Goal: Task Accomplishment & Management: Complete application form

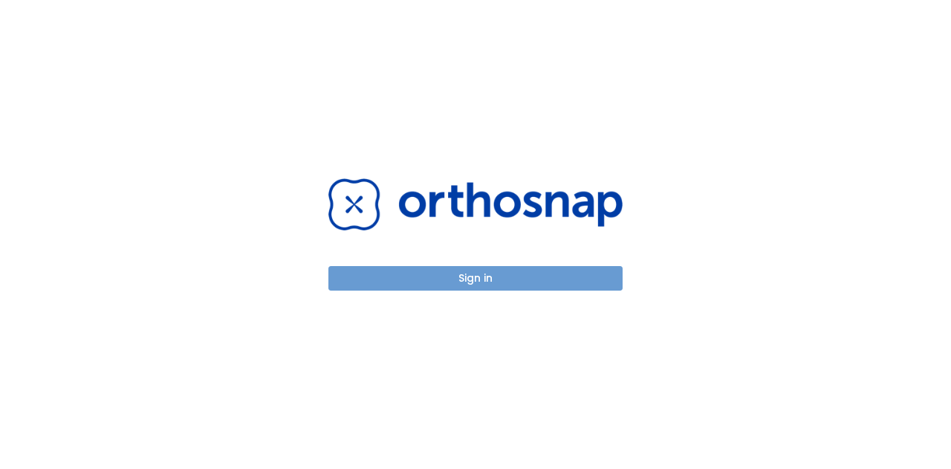
click at [383, 271] on button "Sign in" at bounding box center [475, 278] width 294 height 25
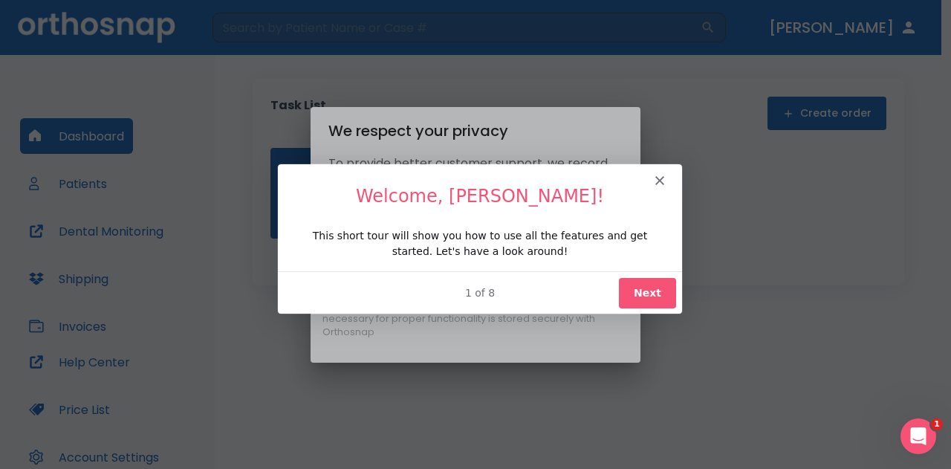
click at [643, 284] on button "Next" at bounding box center [646, 291] width 57 height 30
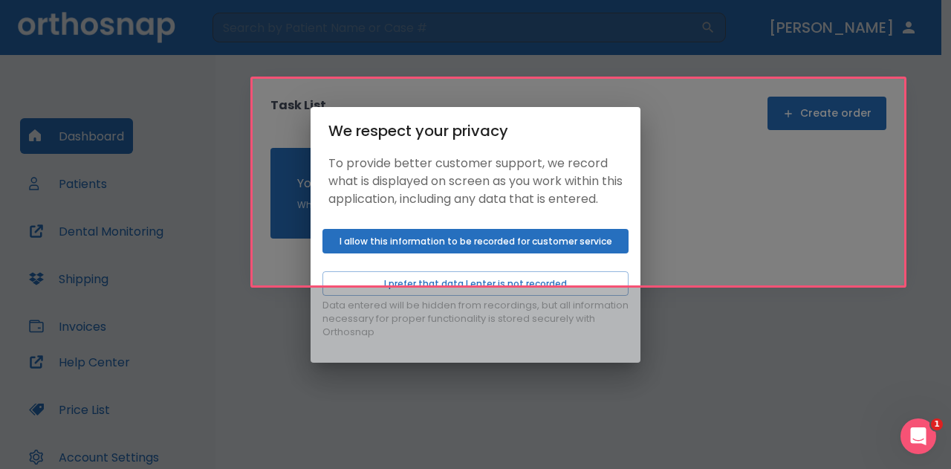
click at [579, 252] on div "Product tour overlay" at bounding box center [475, 234] width 951 height 469
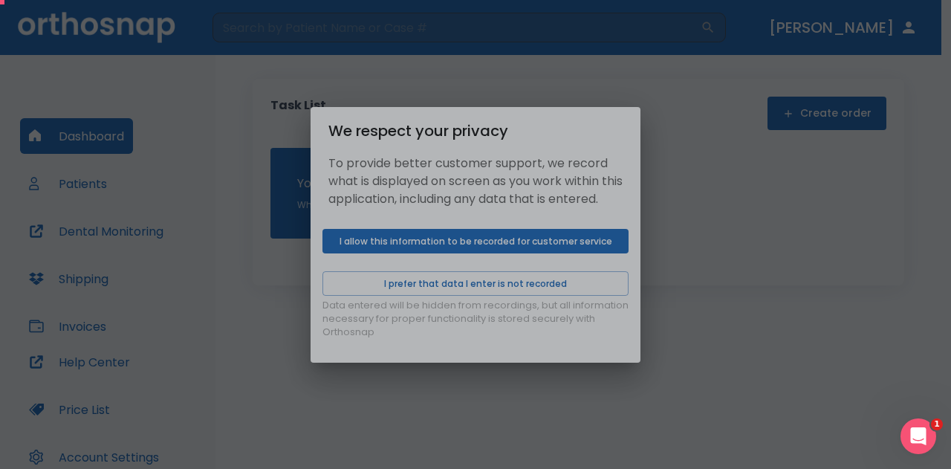
click at [544, 247] on div "Product tour overlay" at bounding box center [475, 234] width 951 height 469
click at [688, 261] on div "Product tour overlay" at bounding box center [475, 234] width 951 height 469
click at [530, 249] on div "Product tour overlay" at bounding box center [475, 234] width 951 height 469
click at [502, 290] on div "Product tour overlay" at bounding box center [475, 234] width 951 height 469
click at [547, 250] on div "Product tour overlay" at bounding box center [475, 234] width 951 height 469
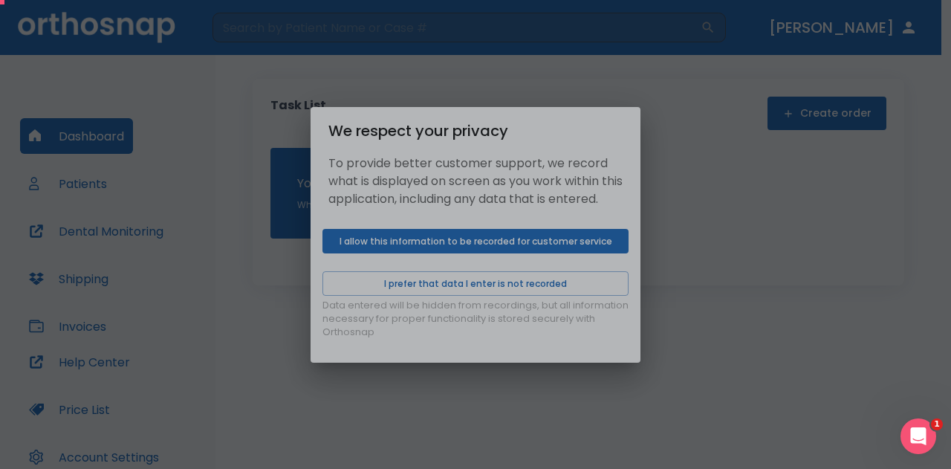
click at [723, 175] on div "Product tour overlay" at bounding box center [475, 234] width 951 height 469
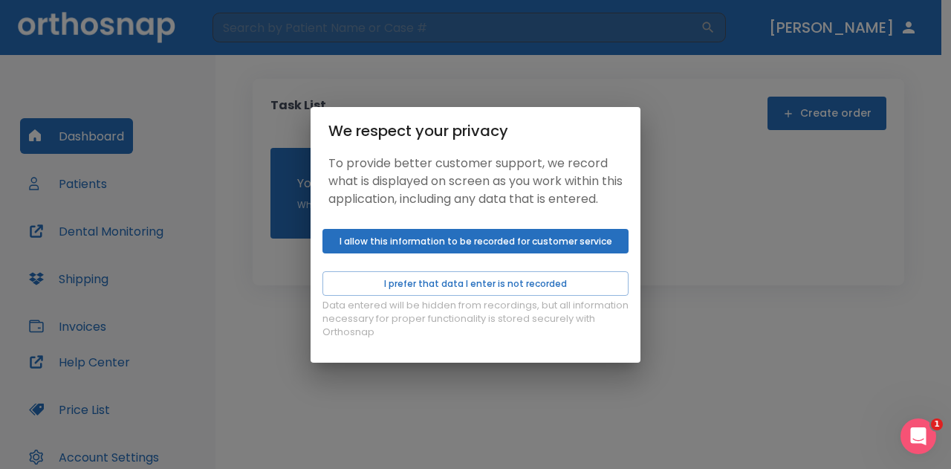
click at [653, 391] on div "We respect your privacy To provide better customer support, we record what is d…" at bounding box center [475, 234] width 951 height 469
click at [80, 183] on div "We respect your privacy To provide better customer support, we record what is d…" at bounding box center [475, 234] width 951 height 469
click at [733, 95] on div "We respect your privacy To provide better customer support, we record what is d…" at bounding box center [475, 234] width 951 height 469
click at [605, 75] on div "We respect your privacy To provide better customer support, we record what is d…" at bounding box center [475, 234] width 951 height 469
click at [437, 244] on button "I allow this information to be recorded for customer service" at bounding box center [475, 241] width 306 height 25
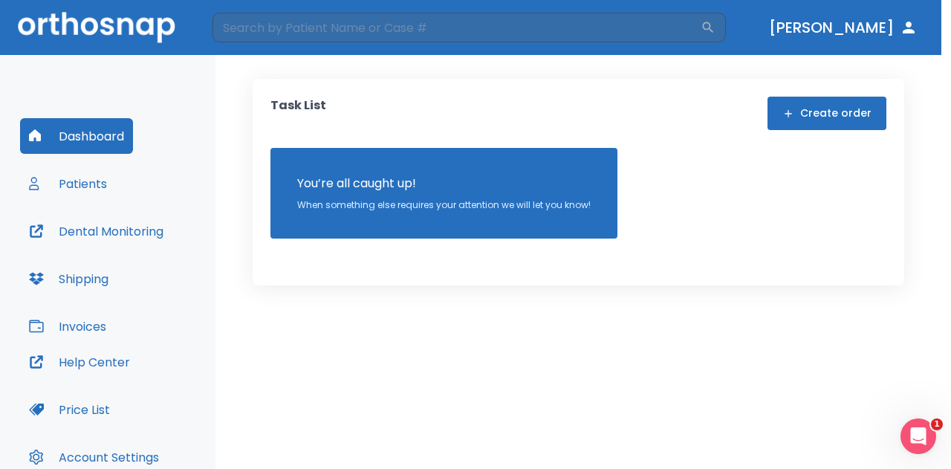
click at [89, 180] on div "We respect your privacy To provide better customer support, we record what is d…" at bounding box center [475, 234] width 951 height 469
click at [801, 114] on div "We respect your privacy To provide better customer support, we record what is d…" at bounding box center [475, 234] width 951 height 469
click at [793, 109] on div "We respect your privacy To provide better customer support, we record what is d…" at bounding box center [475, 234] width 951 height 469
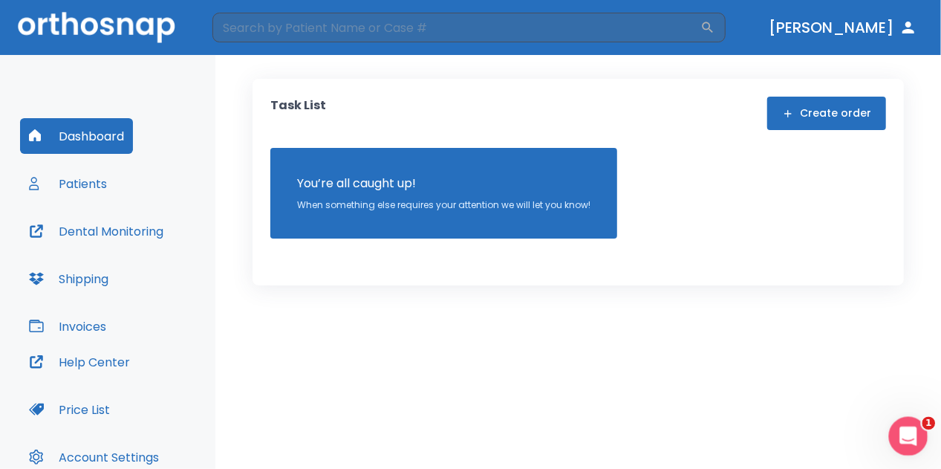
click at [913, 436] on icon "Open Intercom Messenger" at bounding box center [906, 434] width 25 height 25
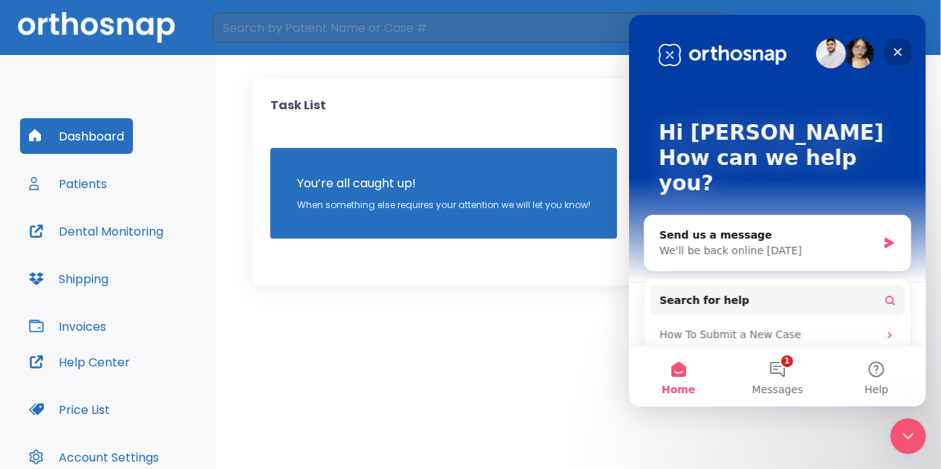
click at [902, 48] on icon "Close" at bounding box center [897, 52] width 12 height 12
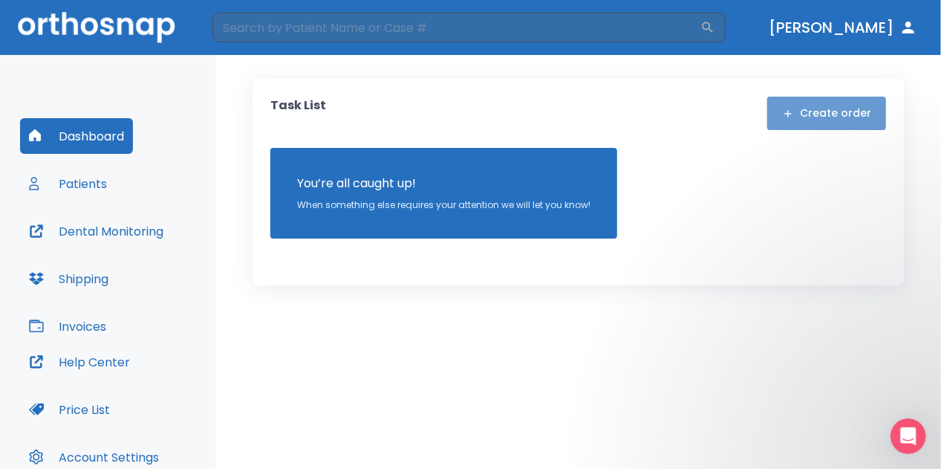
click at [833, 114] on button "Create order" at bounding box center [826, 113] width 119 height 33
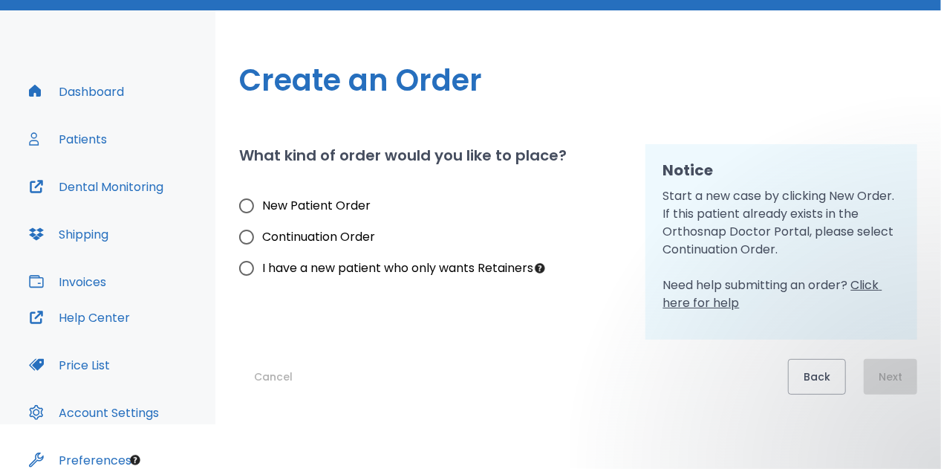
scroll to position [48, 0]
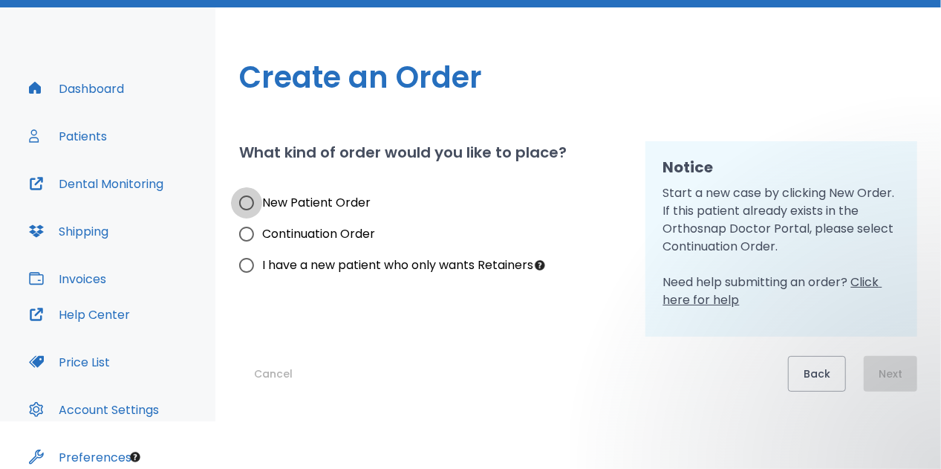
click at [250, 203] on input "New Patient Order" at bounding box center [246, 202] width 31 height 31
radio input "true"
click at [890, 366] on button "Next" at bounding box center [890, 374] width 53 height 36
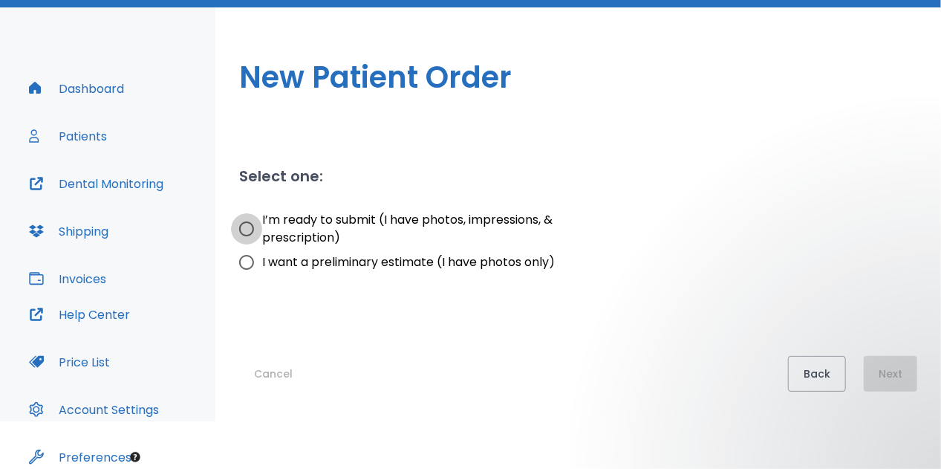
click at [250, 231] on input "I’m ready to submit (I have photos, impressions, & prescription)" at bounding box center [246, 228] width 31 height 31
radio input "true"
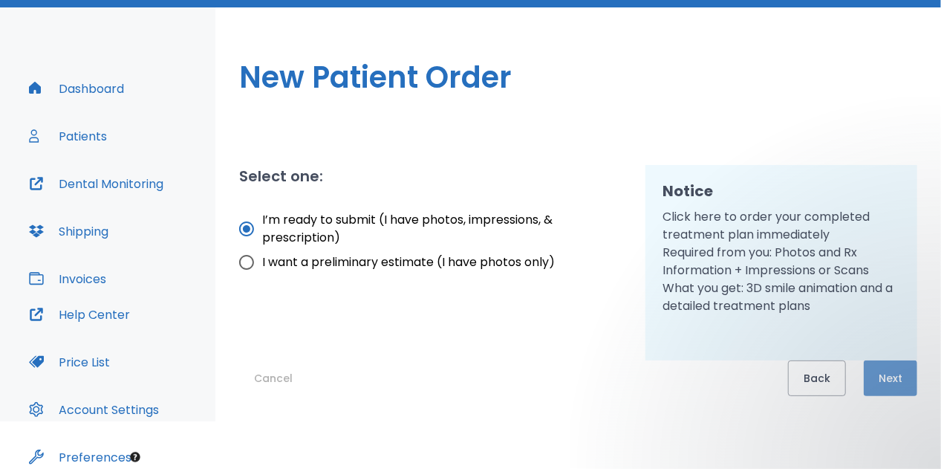
click at [893, 374] on button "Next" at bounding box center [890, 378] width 53 height 36
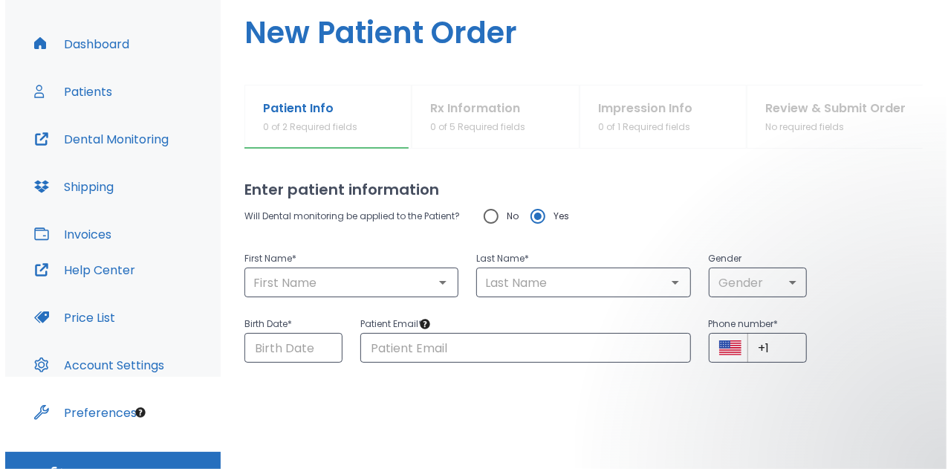
scroll to position [114, 0]
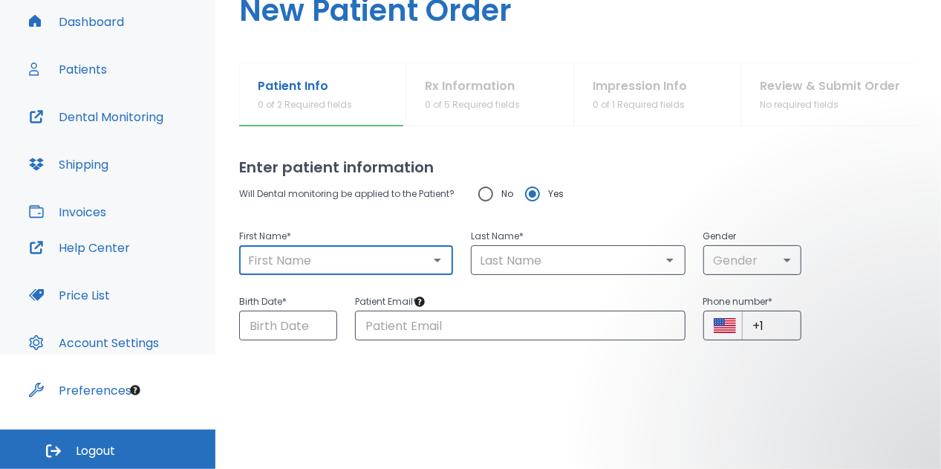
click at [336, 262] on input "text" at bounding box center [346, 260] width 205 height 21
type input "m"
type input "M"
type input "Migsahy"
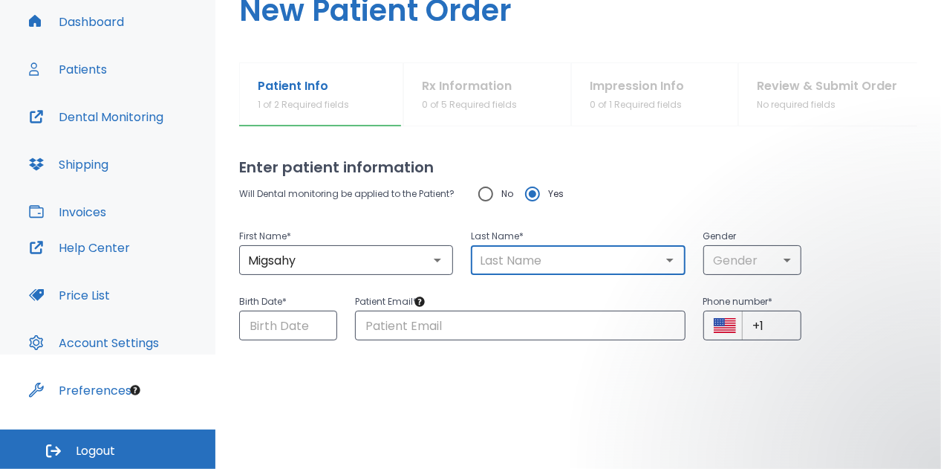
click at [501, 264] on input "text" at bounding box center [577, 260] width 205 height 21
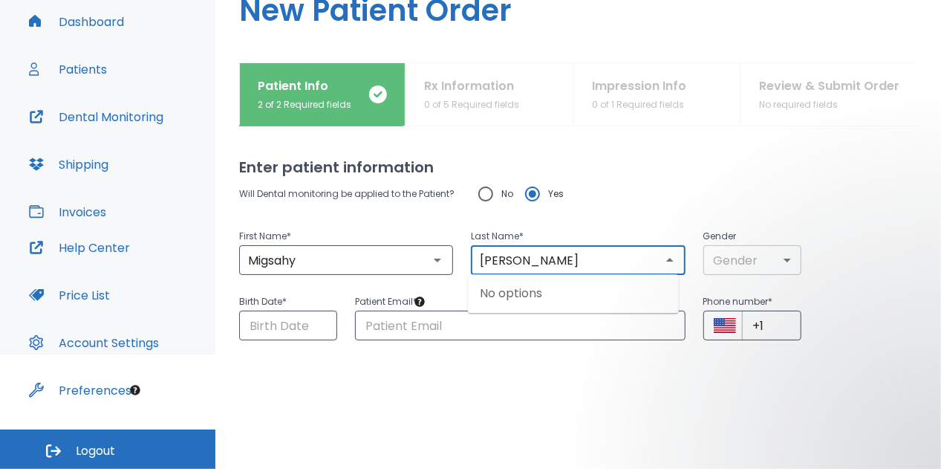
type input "[PERSON_NAME]"
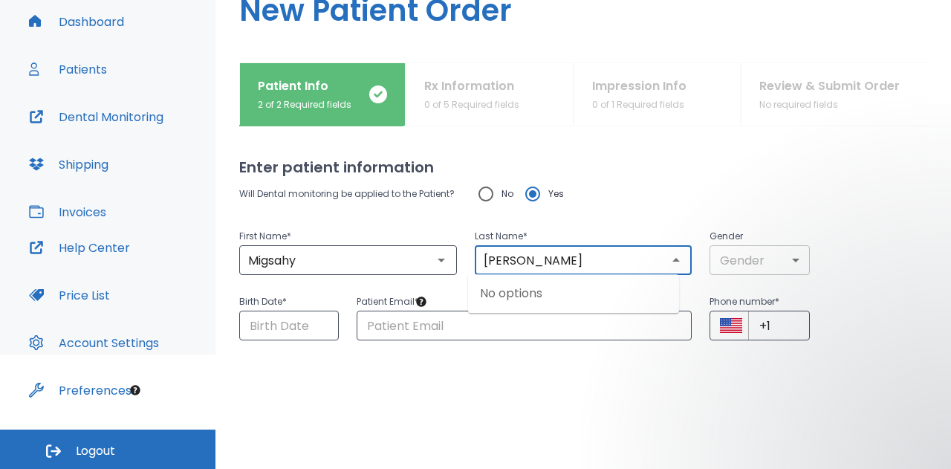
click at [780, 264] on body "​ [PERSON_NAME] Dashboard Patients Dental Monitoring Shipping Invoices Help Cen…" at bounding box center [475, 120] width 951 height 469
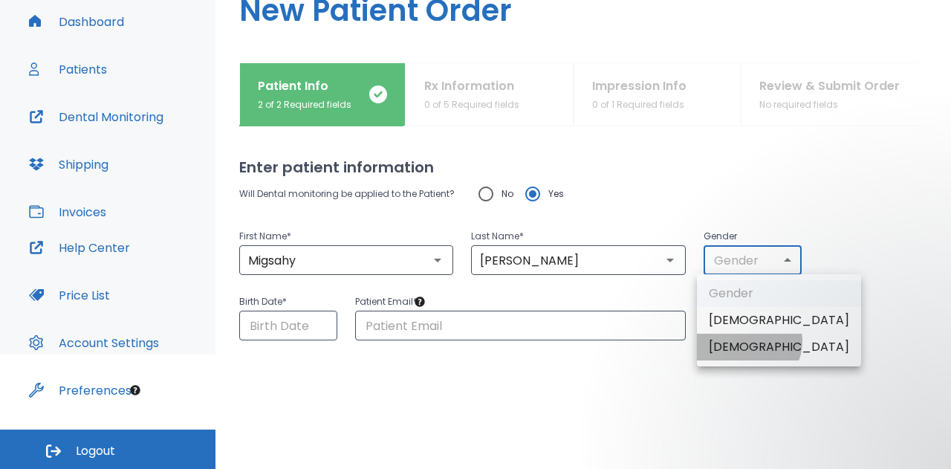
click at [747, 341] on li "[DEMOGRAPHIC_DATA]" at bounding box center [779, 346] width 164 height 27
type input "0"
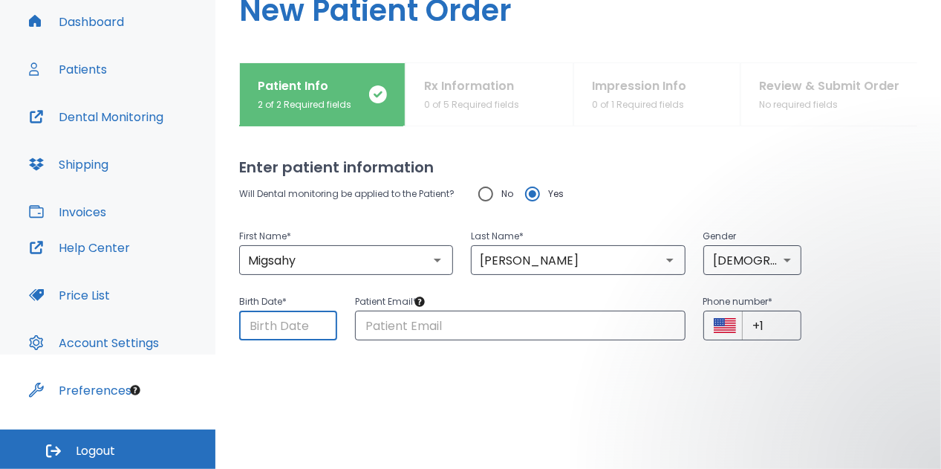
click at [265, 319] on input "Choose date" at bounding box center [288, 325] width 98 height 30
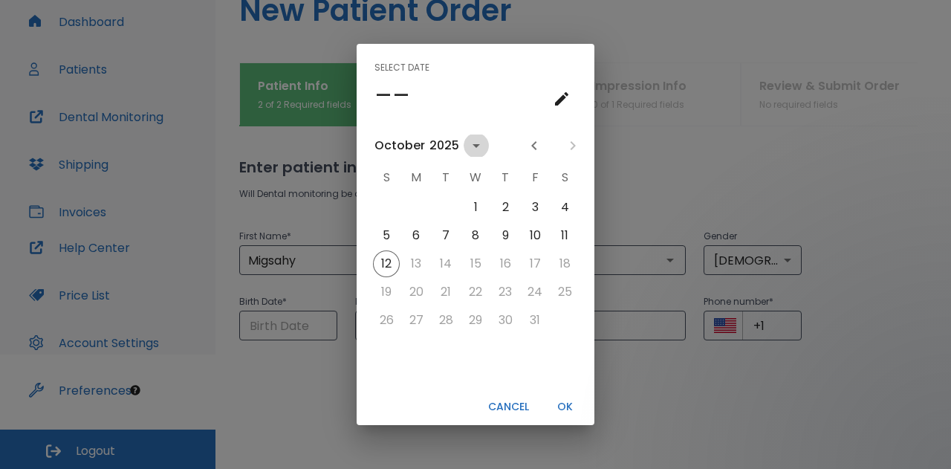
click at [474, 146] on icon "calendar view is open, switch to year view" at bounding box center [475, 146] width 7 height 4
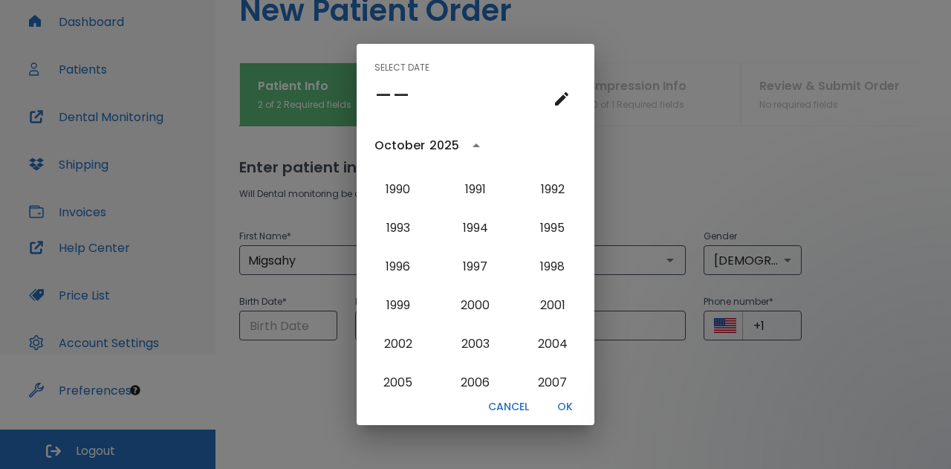
scroll to position [1139, 0]
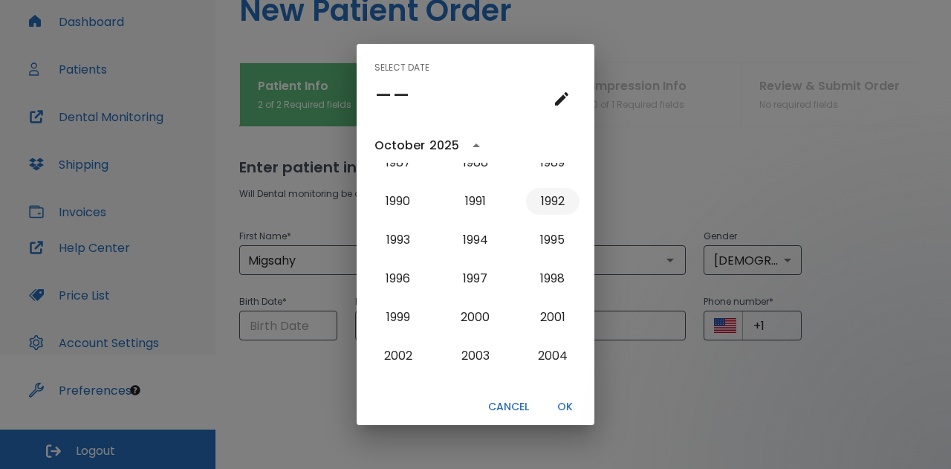
click at [548, 196] on button "1992" at bounding box center [552, 201] width 53 height 27
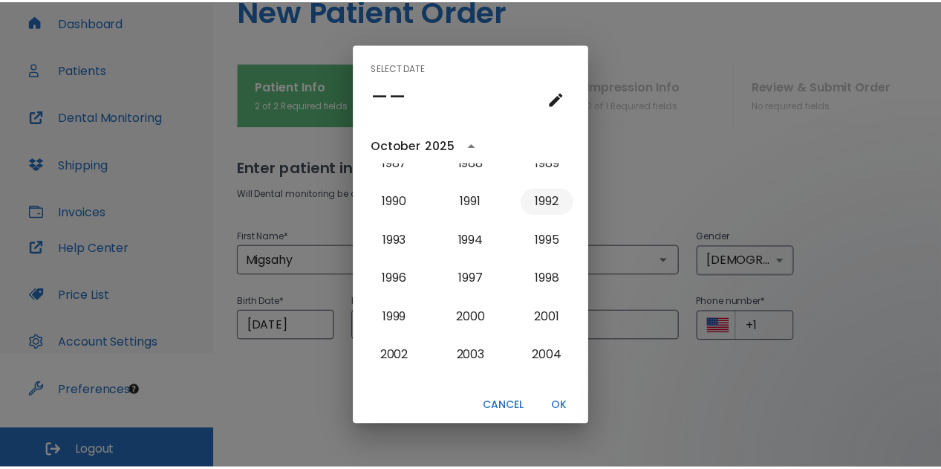
scroll to position [0, 0]
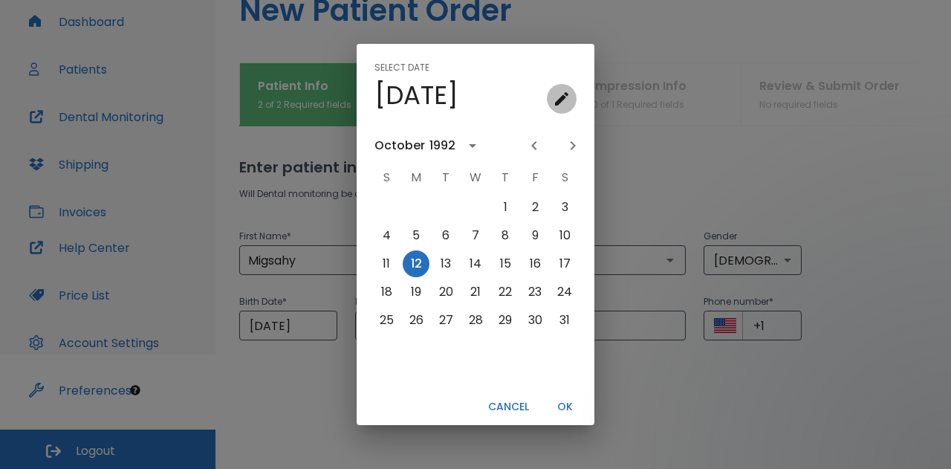
click at [563, 96] on icon "calendar view is open, go to text input view" at bounding box center [561, 98] width 13 height 13
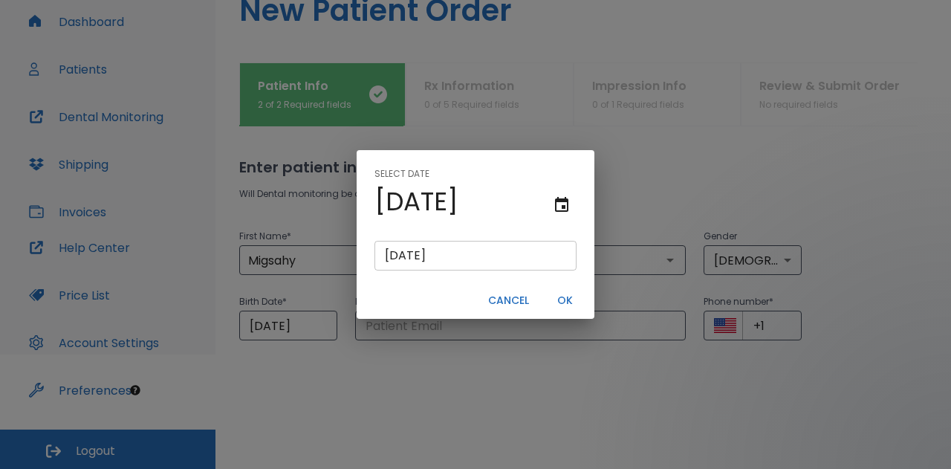
click at [395, 255] on input "[DATE]" at bounding box center [475, 256] width 202 height 30
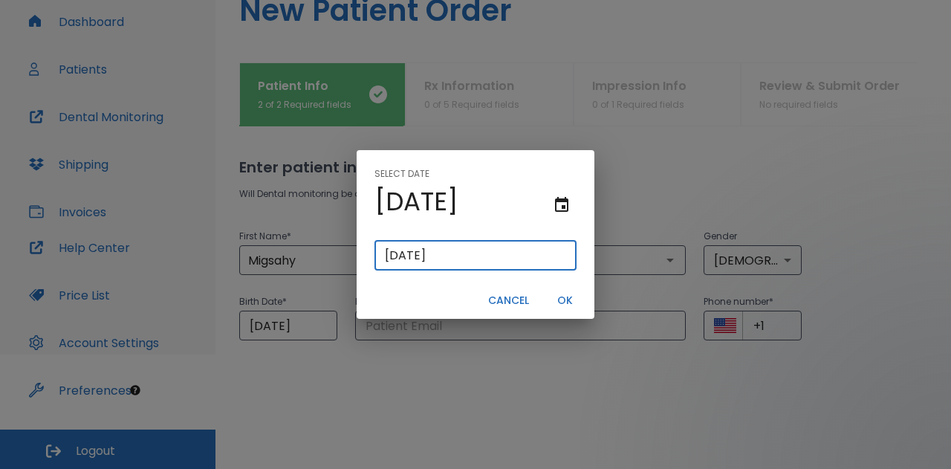
type input "[DATE]"
type input "01/21/0992"
type input "01/21/992"
type input "[DATE]"
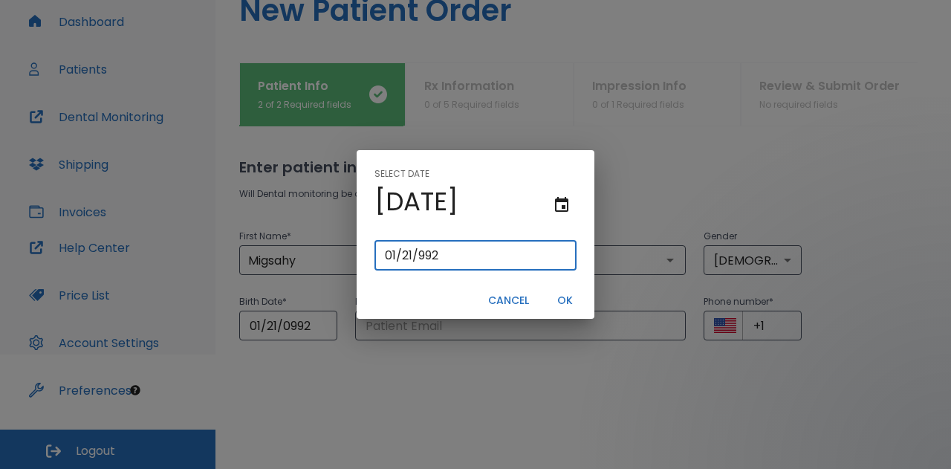
type input "[DATE]"
click at [410, 255] on input "[DATE]" at bounding box center [475, 256] width 202 height 30
type input "[DATE]"
type input "01/01/0992"
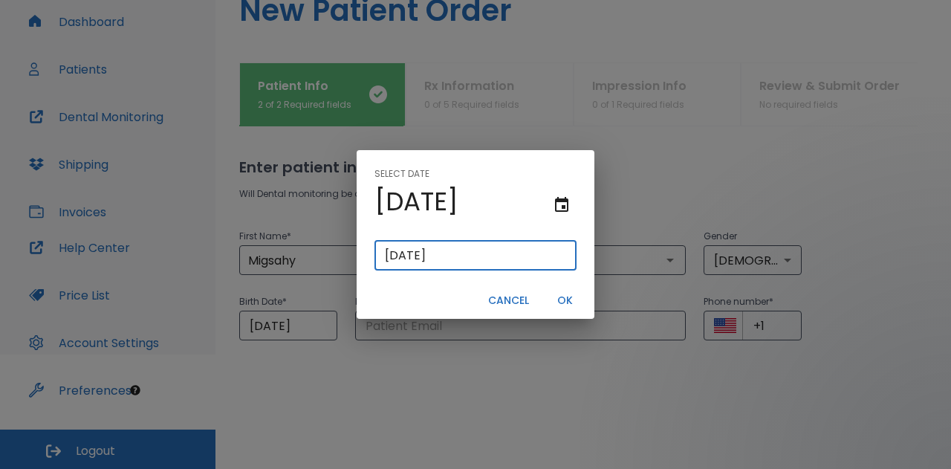
type input "01/1/992"
type input "01/21/0992"
type input "01/21/992"
type input "[DATE]"
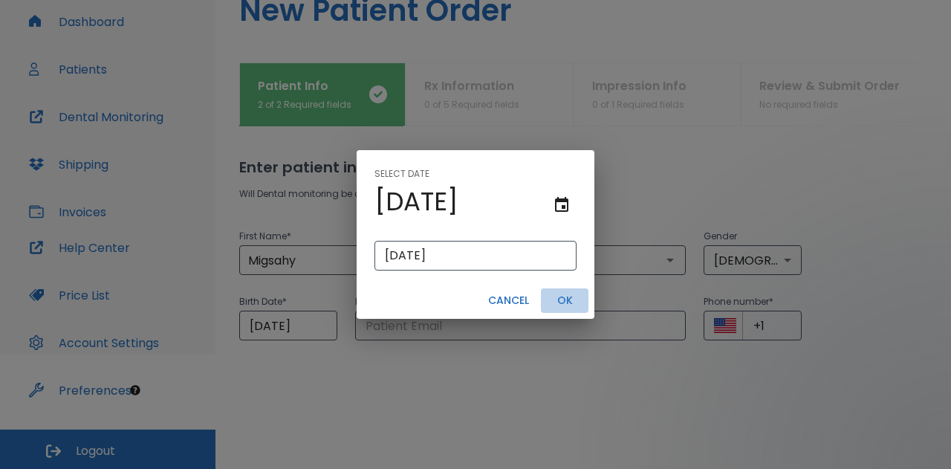
click at [565, 296] on button "OK" at bounding box center [565, 300] width 48 height 25
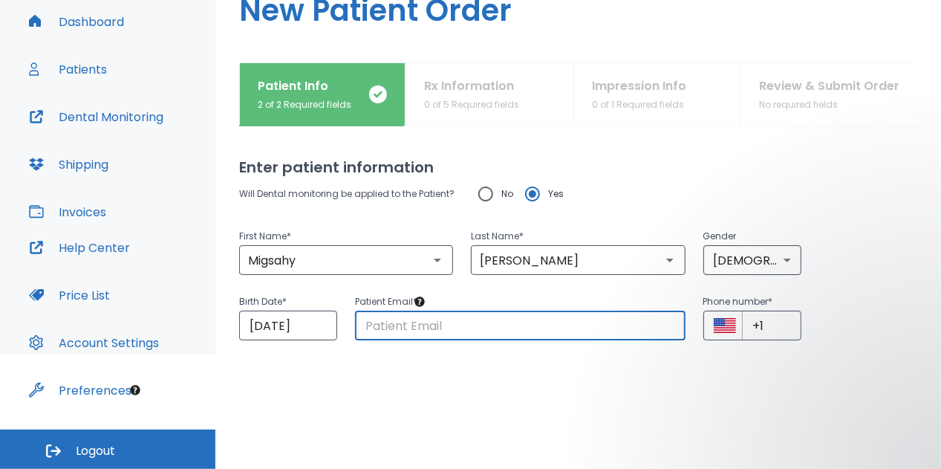
click at [401, 328] on input "text" at bounding box center [520, 325] width 330 height 30
type input "[EMAIL_ADDRESS][DOMAIN_NAME]"
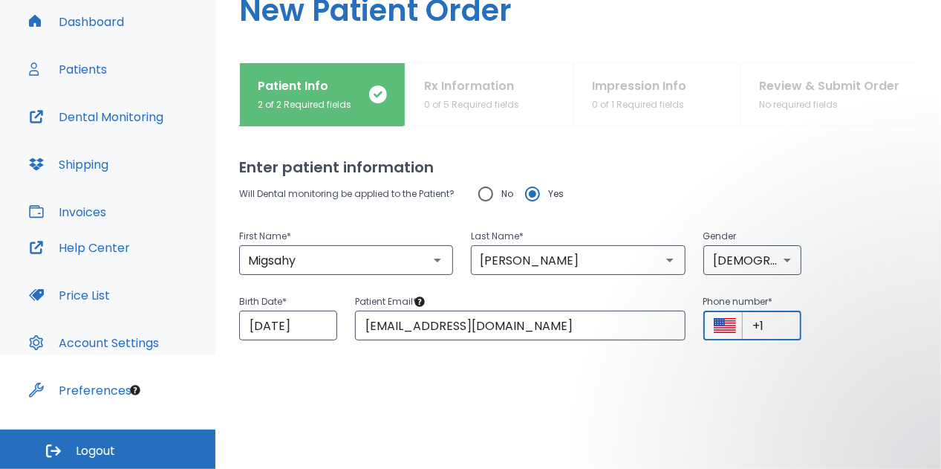
click at [771, 322] on input "+1" at bounding box center [771, 325] width 59 height 30
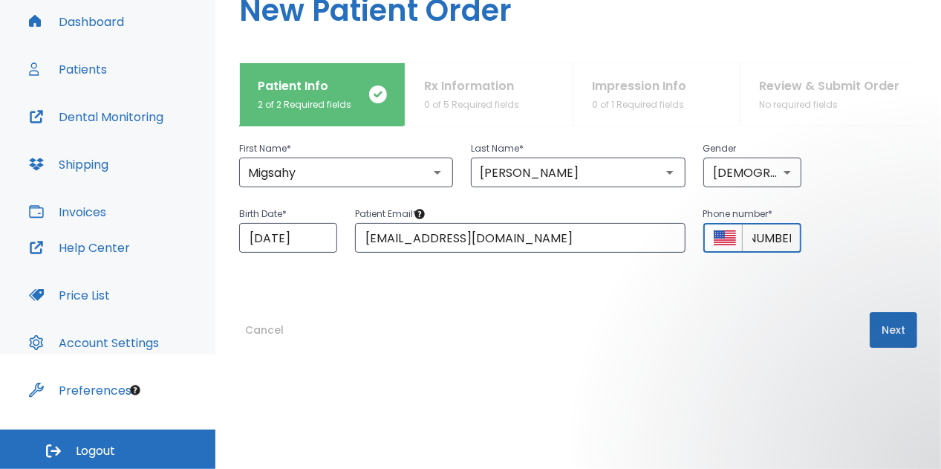
scroll to position [110, 0]
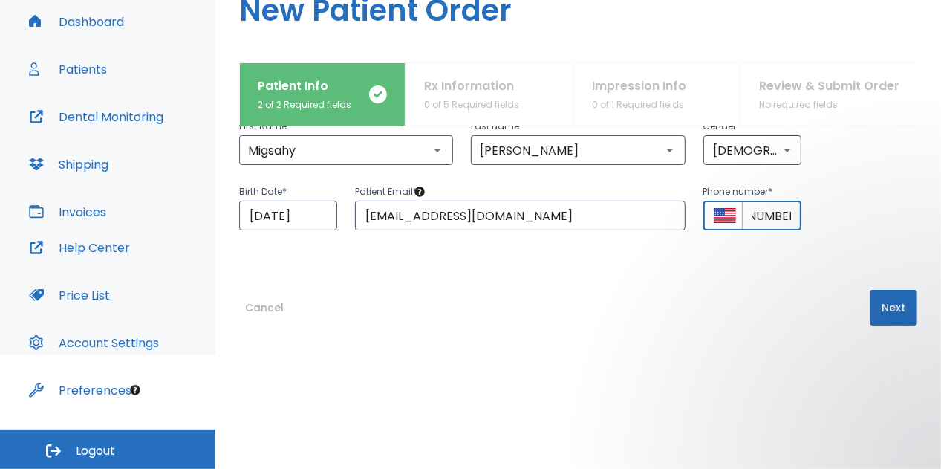
type input "[PHONE_NUMBER]"
click at [888, 300] on button "Next" at bounding box center [894, 308] width 48 height 36
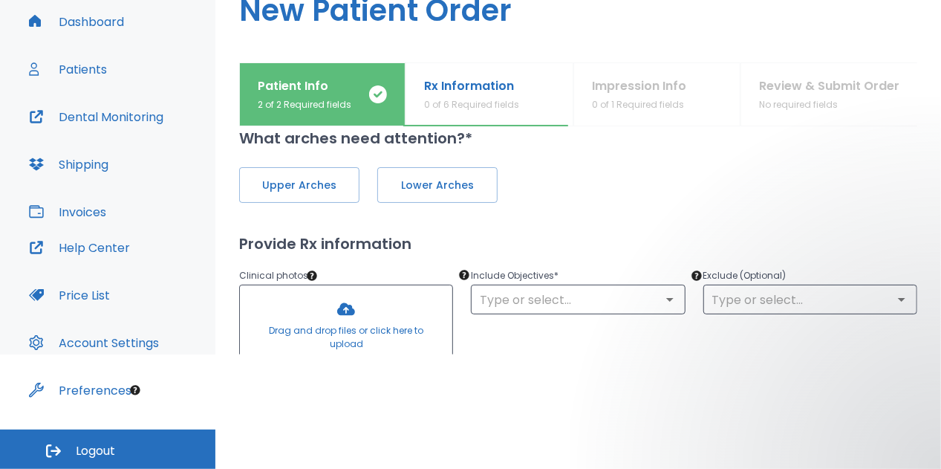
scroll to position [1, 0]
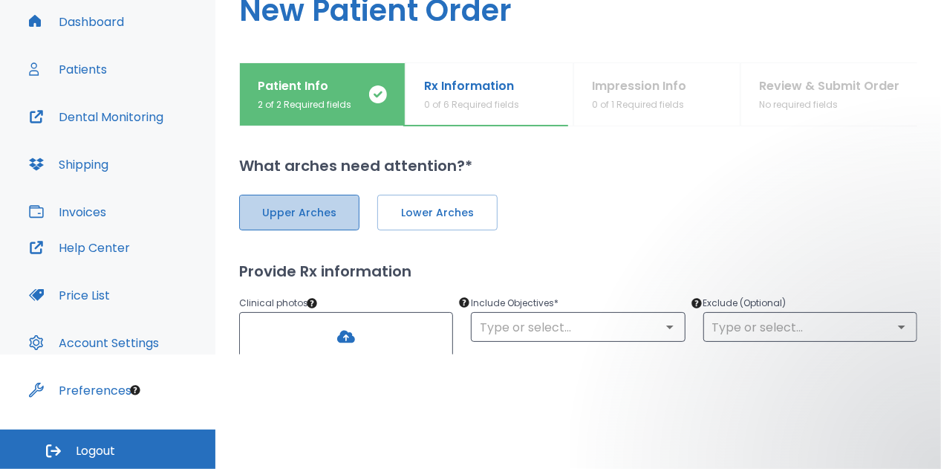
click at [329, 203] on button "Upper Arches" at bounding box center [299, 213] width 120 height 36
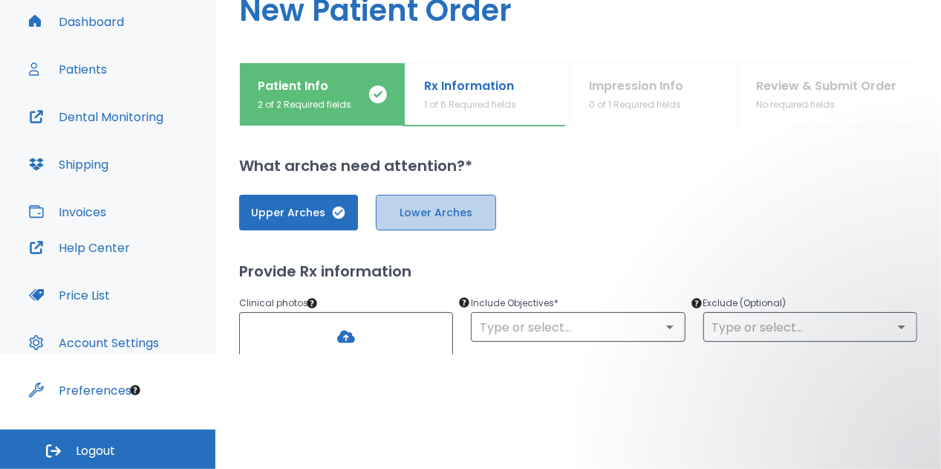
click at [425, 210] on span "Lower Arches" at bounding box center [435, 213] width 89 height 16
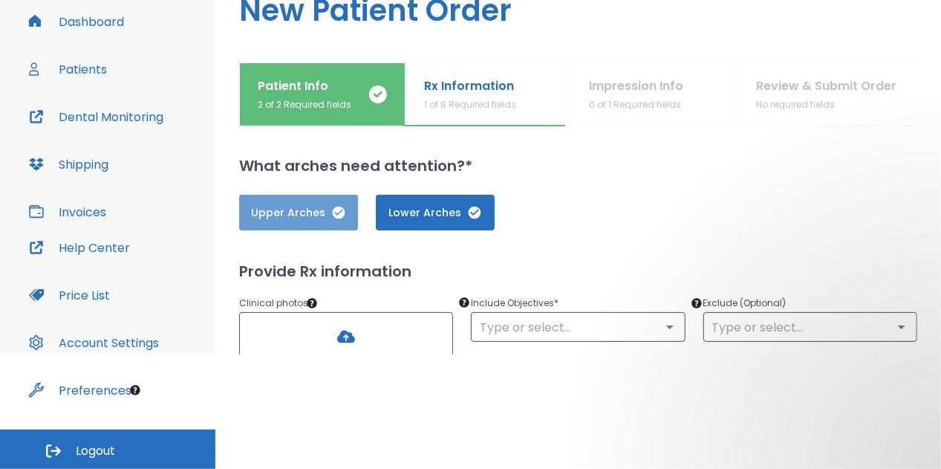
click at [299, 209] on span "Upper Arches" at bounding box center [298, 213] width 89 height 16
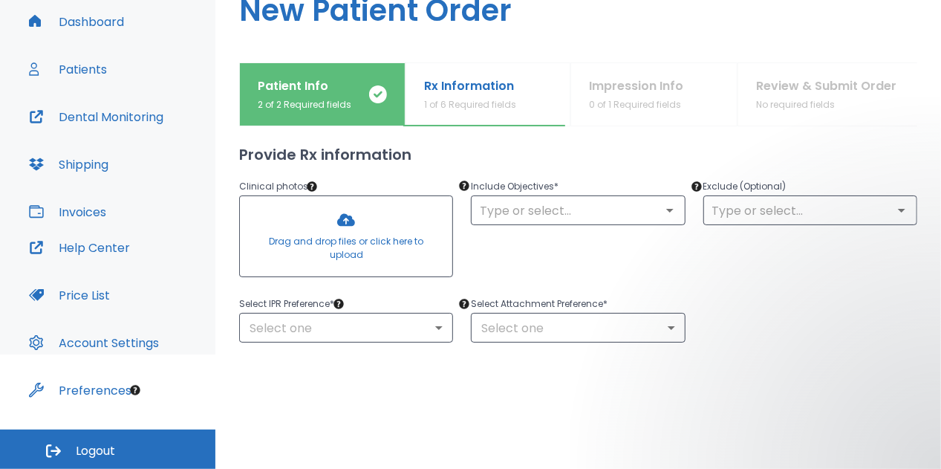
scroll to position [138, 0]
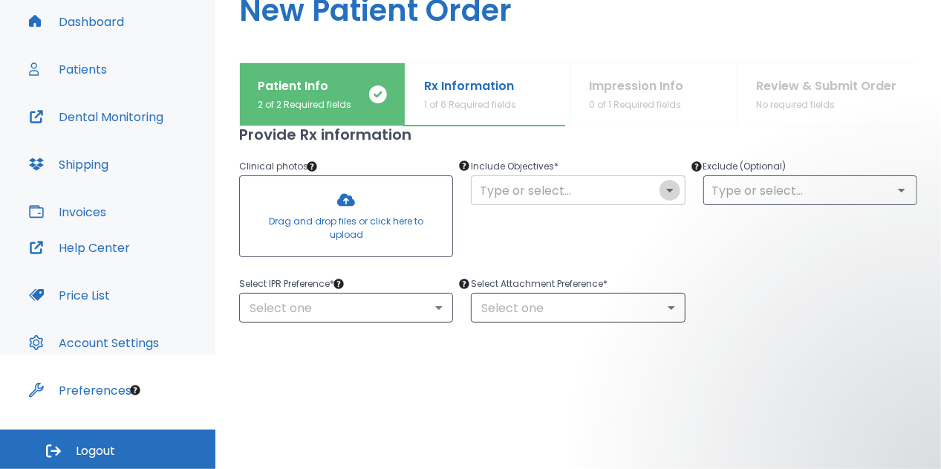
click at [671, 189] on icon "Open" at bounding box center [670, 190] width 18 height 18
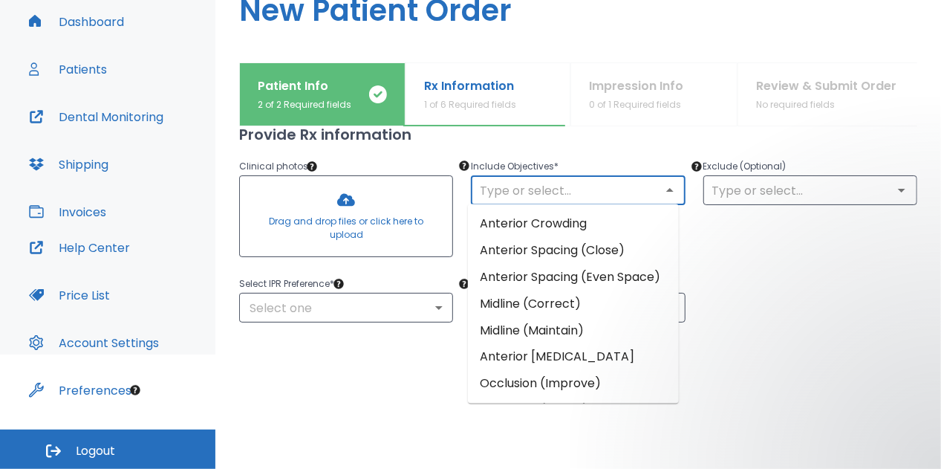
click at [596, 221] on li "Anterior Crowding" at bounding box center [573, 223] width 211 height 27
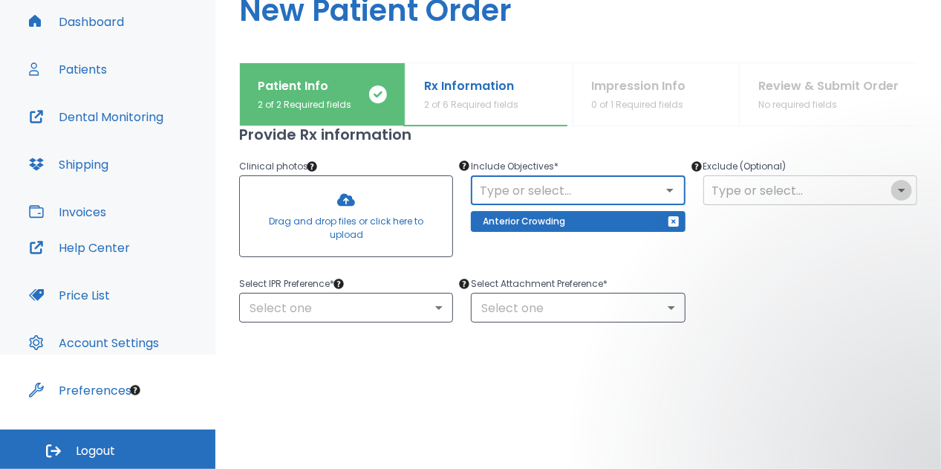
click at [898, 189] on icon "Open" at bounding box center [901, 191] width 7 height 4
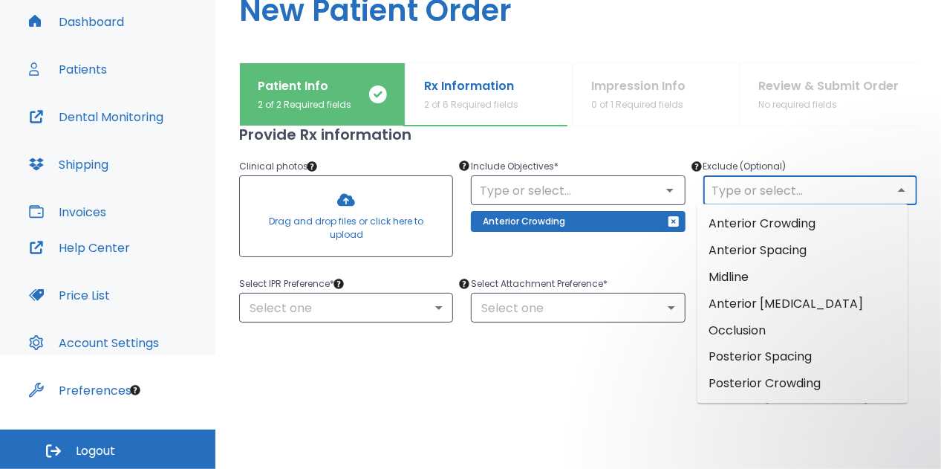
click at [898, 189] on icon "Close" at bounding box center [901, 190] width 7 height 4
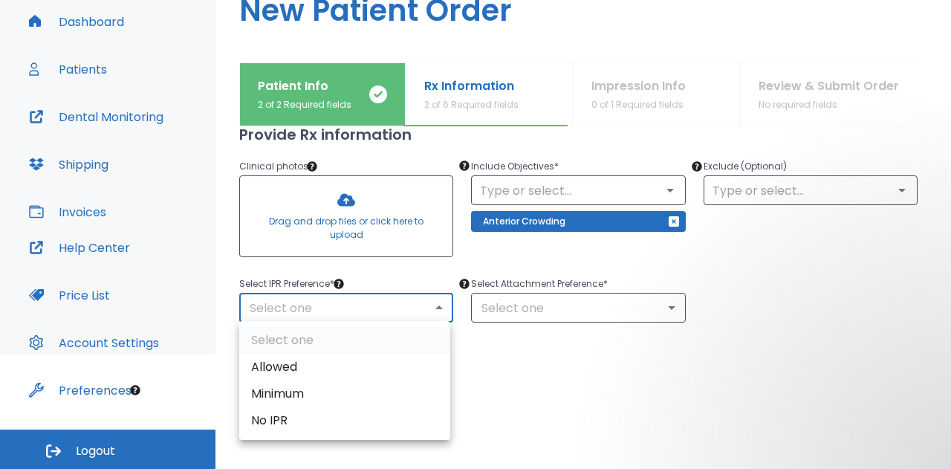
click at [438, 301] on body "​ [PERSON_NAME] Dashboard Patients Dental Monitoring Shipping Invoices Help Cen…" at bounding box center [475, 120] width 951 height 469
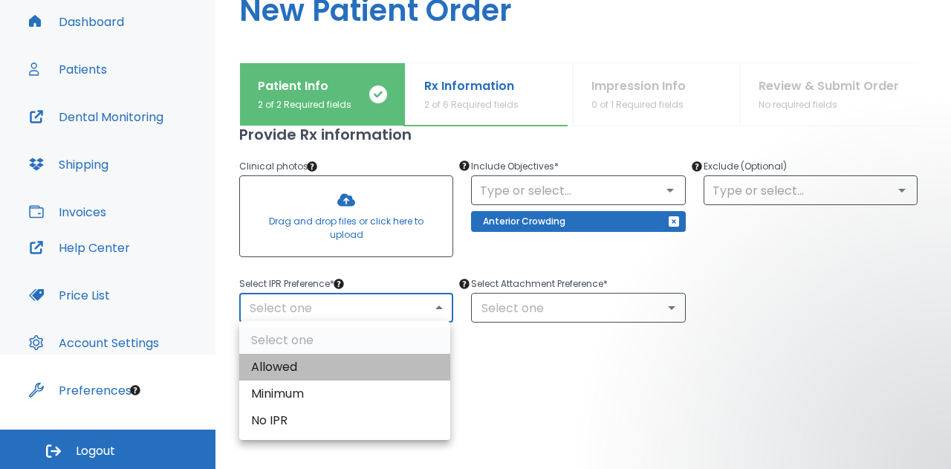
click at [373, 371] on li "Allowed" at bounding box center [344, 367] width 211 height 27
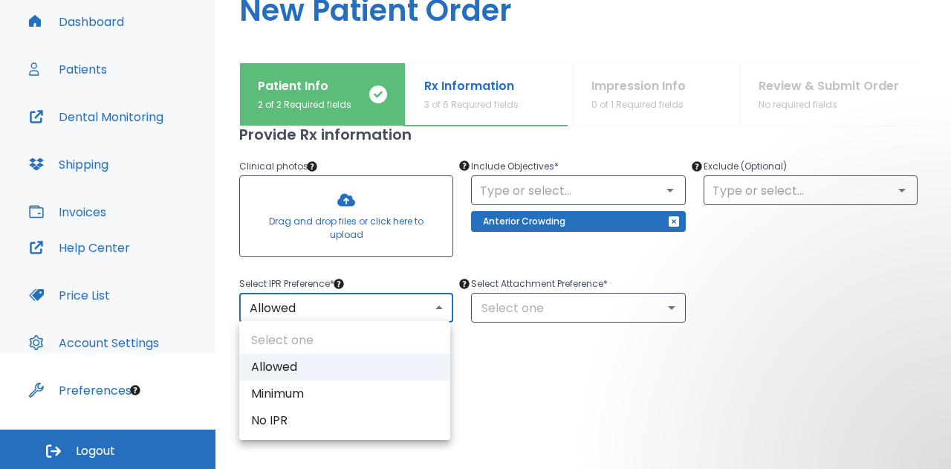
click at [436, 307] on body "​ [PERSON_NAME] Dashboard Patients Dental Monitoring Shipping Invoices Help Cen…" at bounding box center [475, 120] width 951 height 469
click at [397, 388] on li "Minimum" at bounding box center [344, 393] width 211 height 27
type input "2"
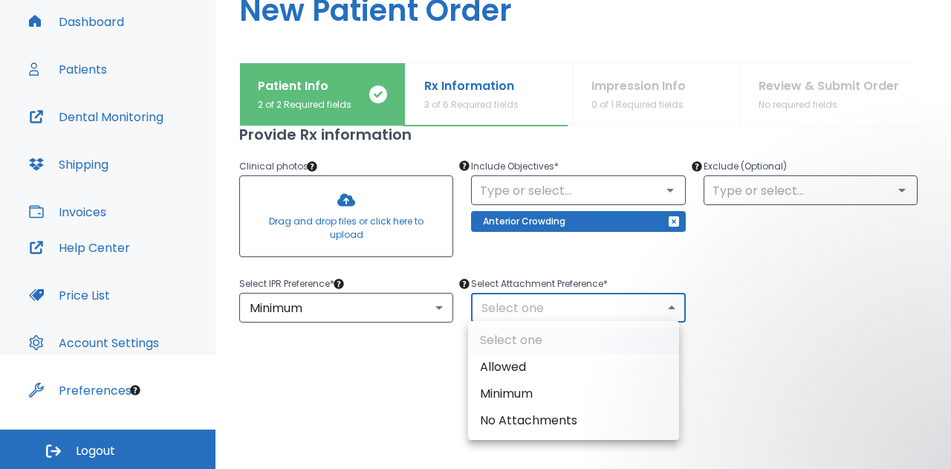
click at [662, 305] on body "​ [PERSON_NAME] Dashboard Patients Dental Monitoring Shipping Invoices Help Cen…" at bounding box center [475, 120] width 951 height 469
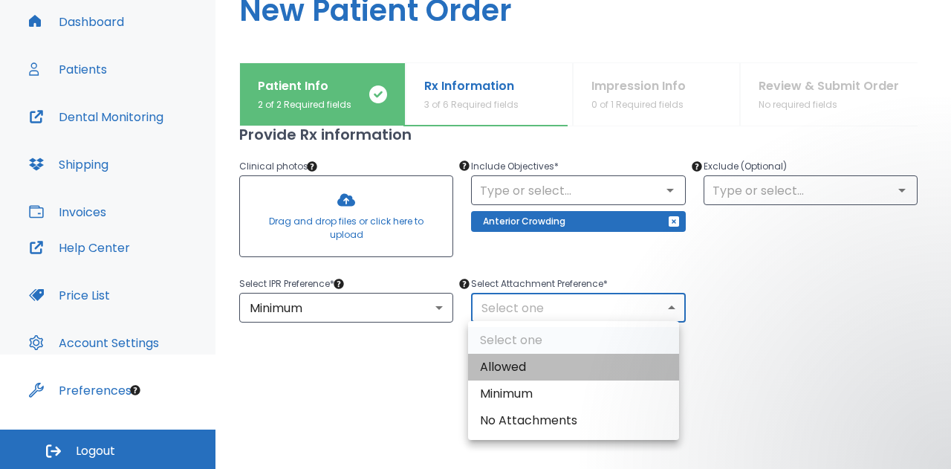
click at [625, 368] on li "Allowed" at bounding box center [573, 367] width 211 height 27
type input "1"
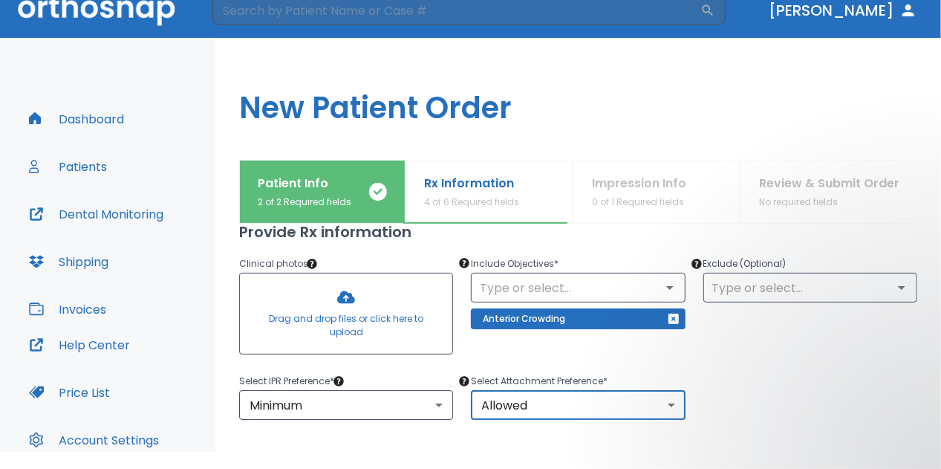
scroll to position [0, 0]
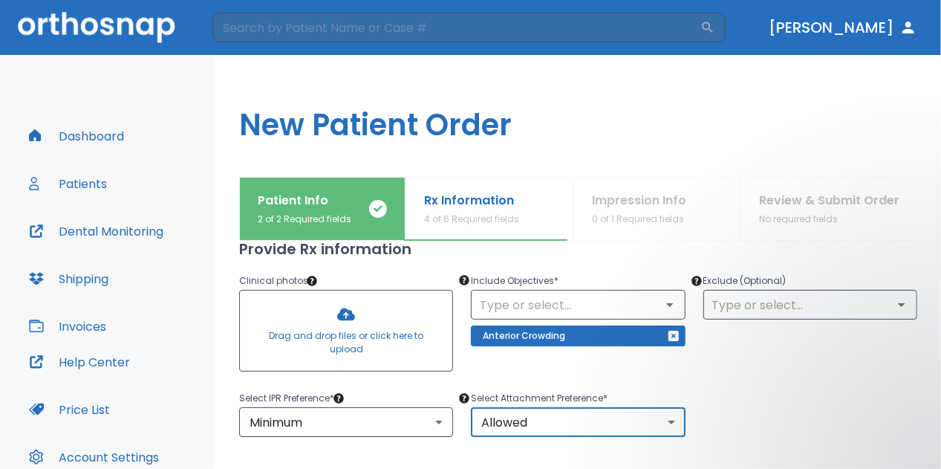
click at [345, 323] on div at bounding box center [346, 330] width 212 height 80
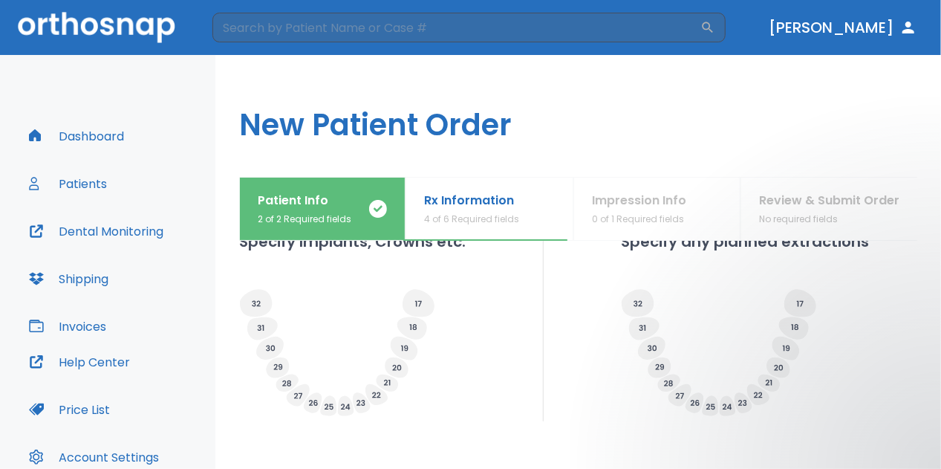
scroll to position [481, 0]
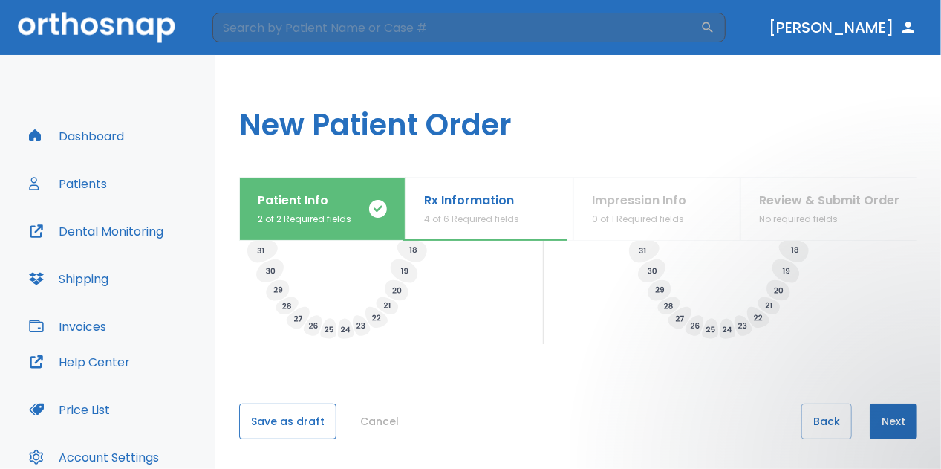
click at [277, 423] on button "Save as draft" at bounding box center [287, 421] width 97 height 36
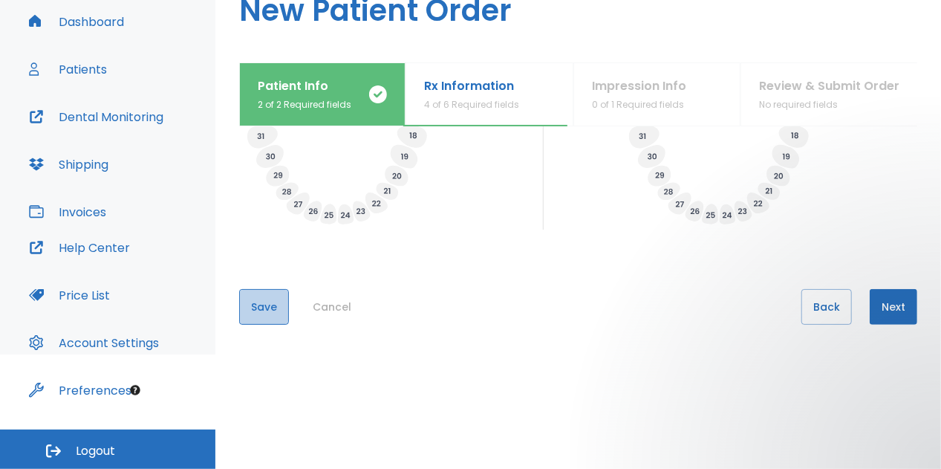
click at [255, 310] on button "Save" at bounding box center [264, 307] width 50 height 36
click at [814, 354] on html "​ [PERSON_NAME] Dashboard Patients Dental Monitoring Shipping Invoices Help Cen…" at bounding box center [470, 120] width 941 height 469
click at [893, 299] on button "Next" at bounding box center [894, 307] width 48 height 36
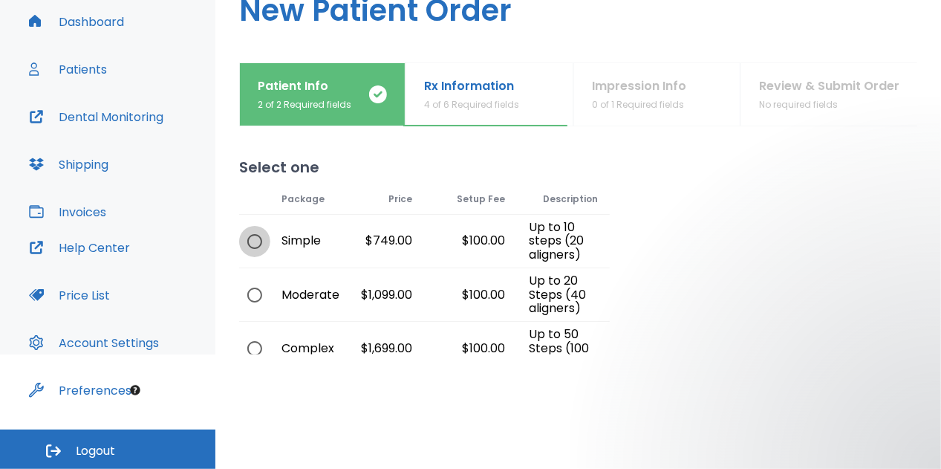
click at [259, 237] on input "radio" at bounding box center [254, 241] width 31 height 31
radio input "true"
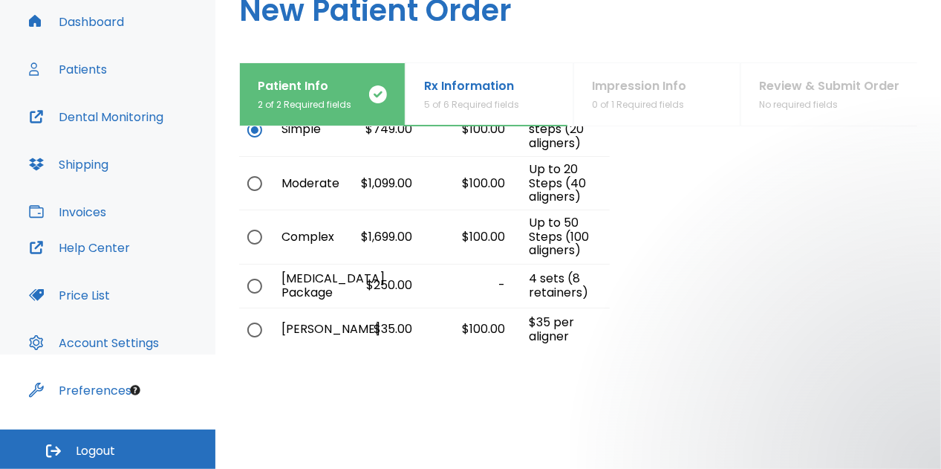
scroll to position [231, 0]
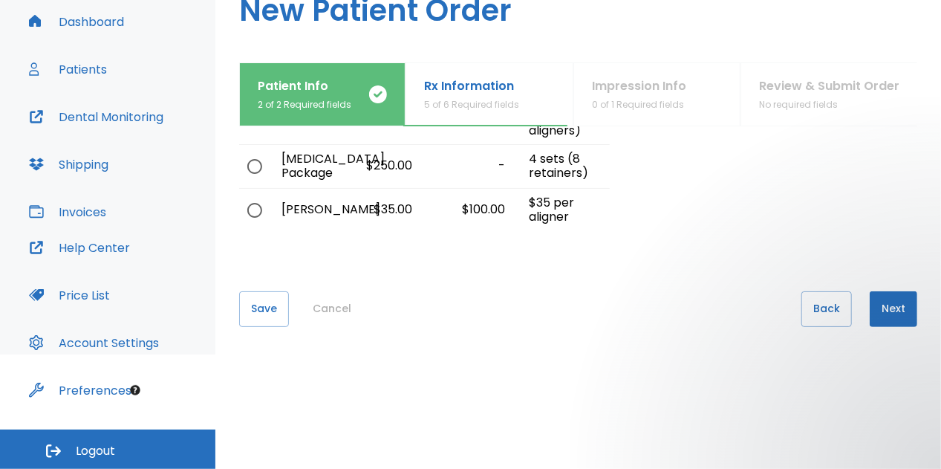
click at [889, 309] on button "Next" at bounding box center [894, 309] width 48 height 36
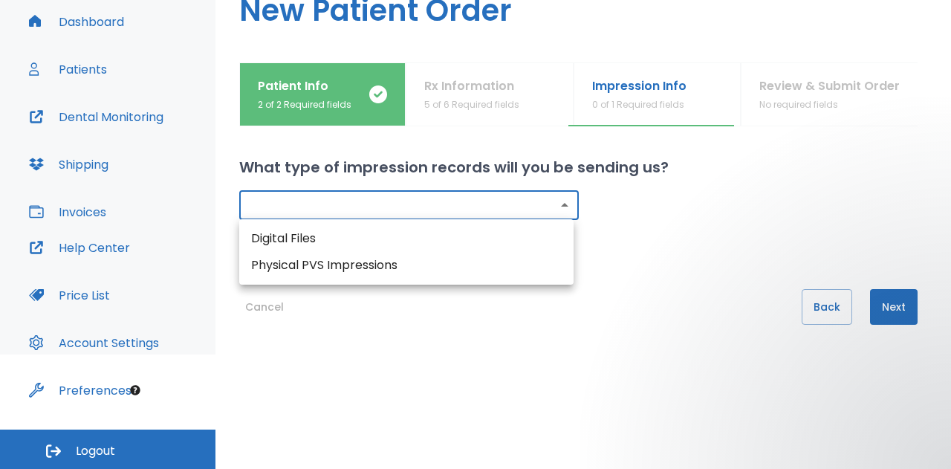
click at [564, 209] on body "​ [PERSON_NAME] Dashboard Patients Dental Monitoring Shipping Invoices Help Cen…" at bounding box center [475, 120] width 951 height 469
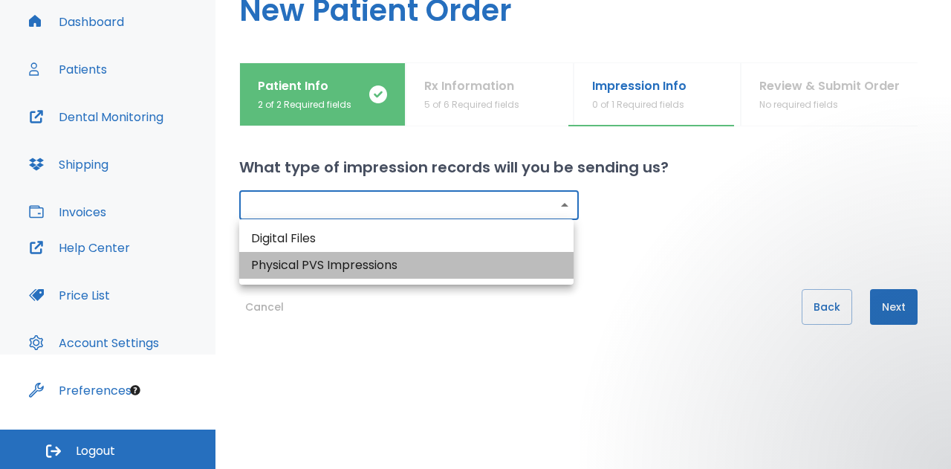
click at [452, 276] on li "Physical PVS Impressions" at bounding box center [406, 265] width 334 height 27
type input "physical"
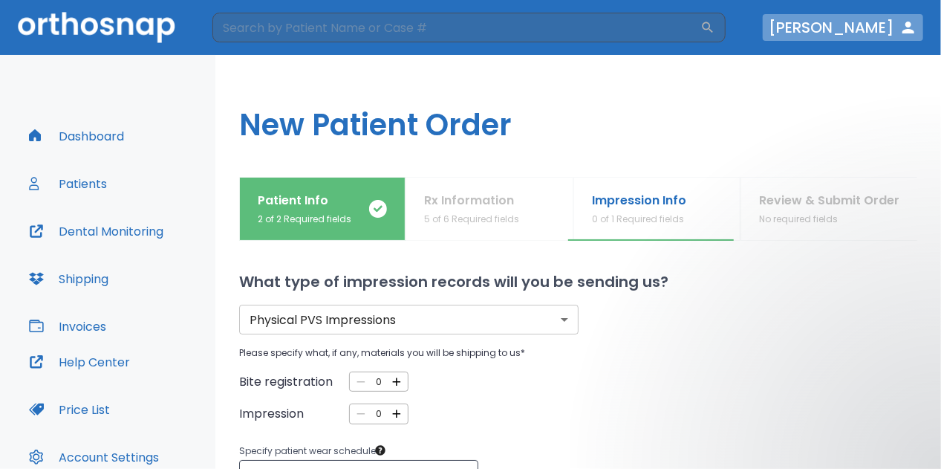
click at [907, 30] on icon "button" at bounding box center [908, 28] width 12 height 12
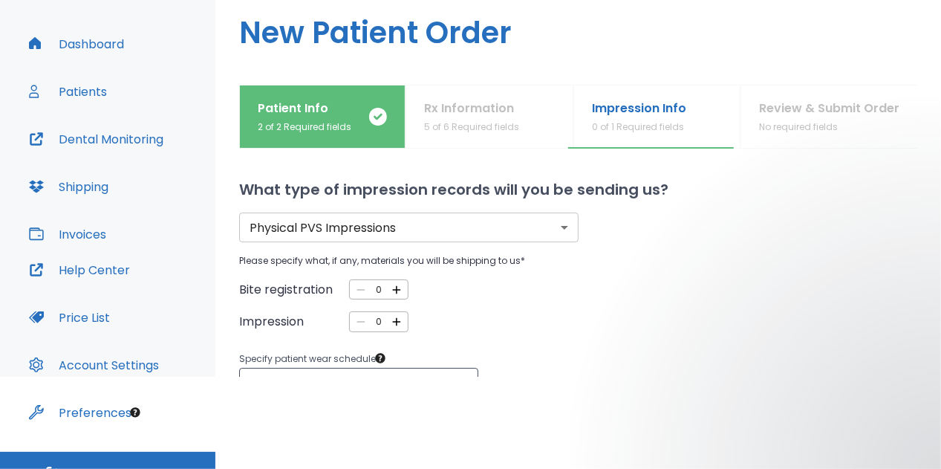
scroll to position [114, 0]
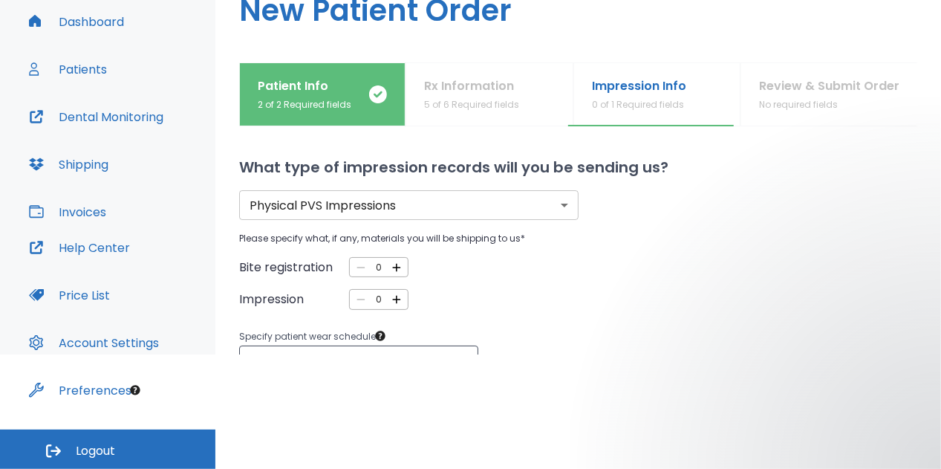
click at [79, 443] on span "Logout" at bounding box center [95, 451] width 39 height 16
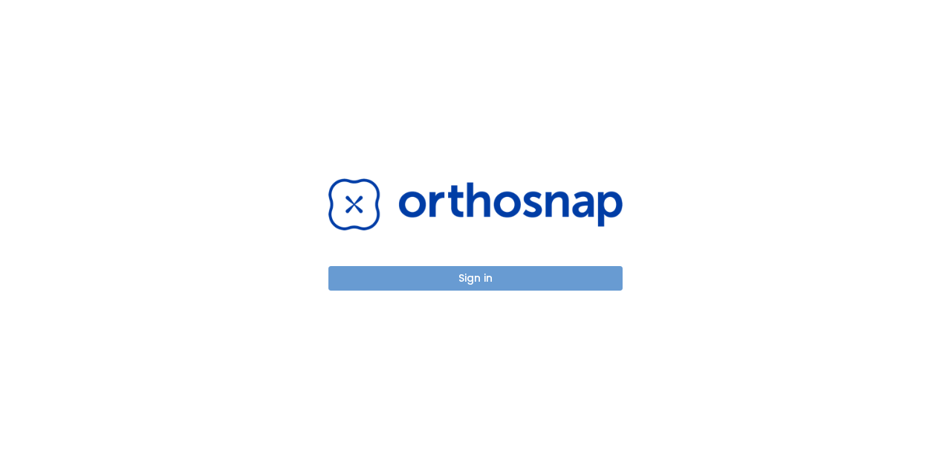
click at [402, 277] on button "Sign in" at bounding box center [475, 278] width 294 height 25
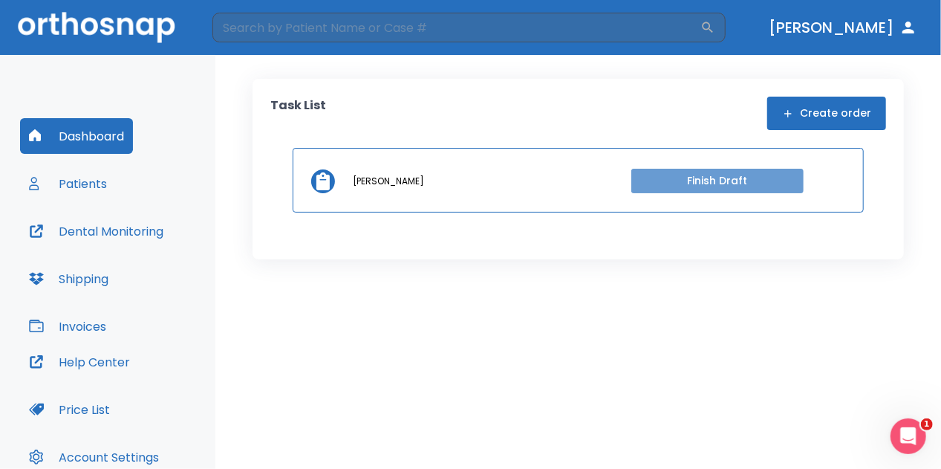
click at [687, 182] on button "Finish Draft" at bounding box center [717, 181] width 172 height 25
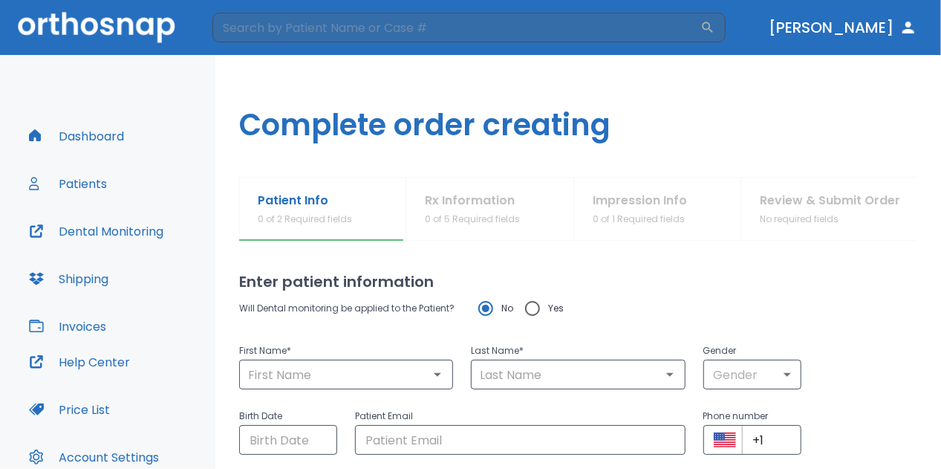
type input "Migsahy"
type input "[PERSON_NAME]"
type input "0"
type input "[DATE]"
type input "[EMAIL_ADDRESS][DOMAIN_NAME]"
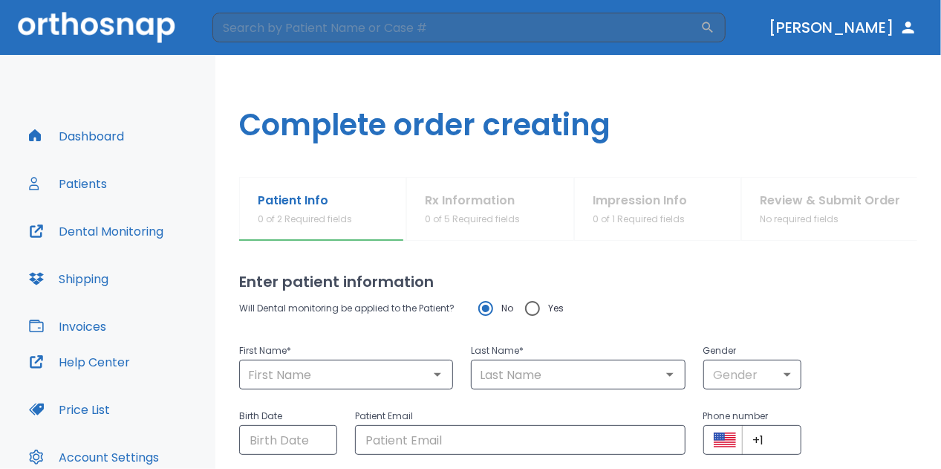
type input "[PHONE_NUMBER]"
radio input "false"
radio input "true"
